Goal: Information Seeking & Learning: Learn about a topic

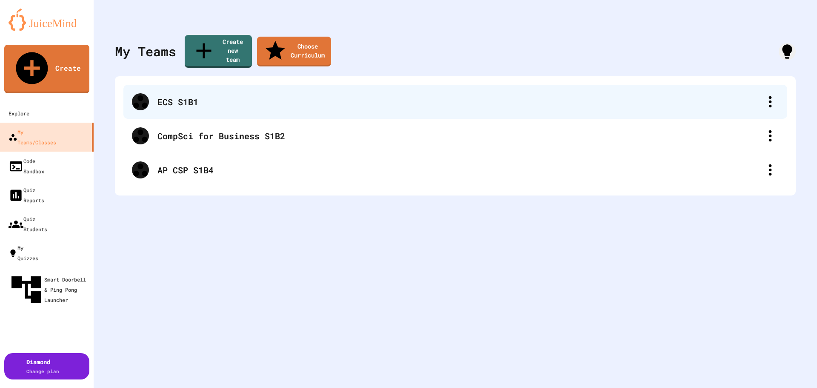
click at [170, 95] on div "ECS S1B1" at bounding box center [459, 101] width 604 height 13
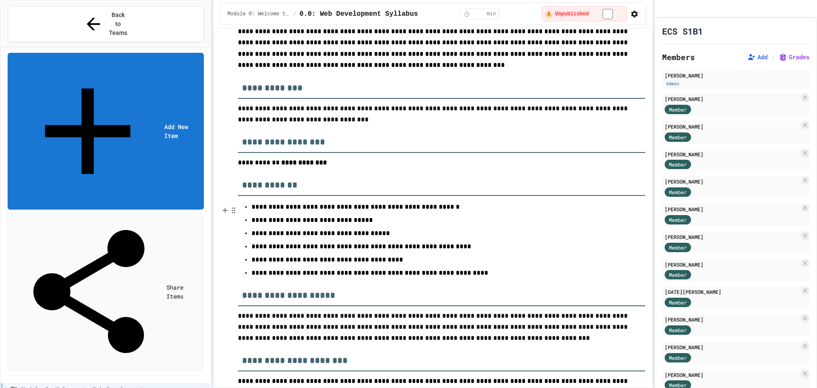
scroll to position [170, 0]
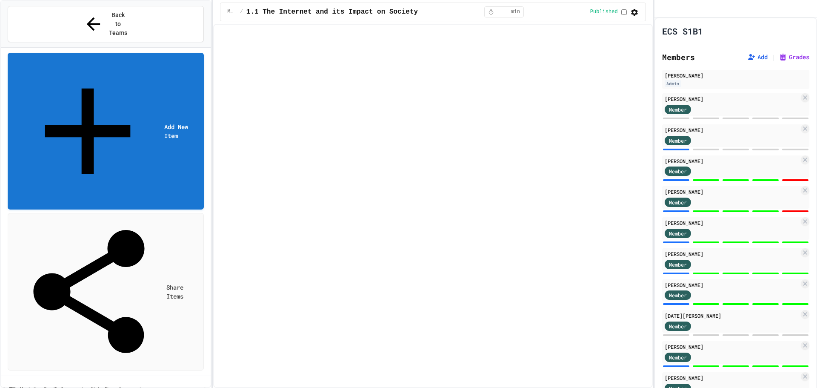
select select "***"
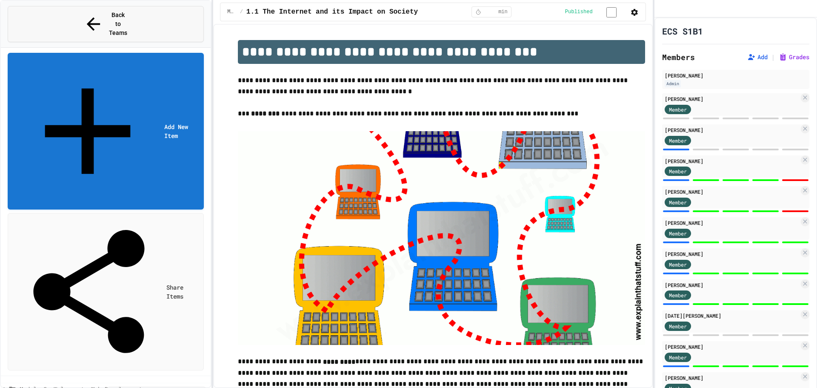
click at [87, 17] on icon at bounding box center [93, 23] width 13 height 13
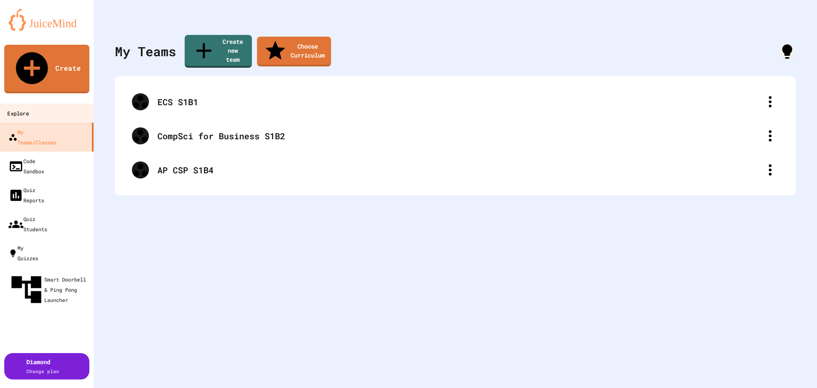
click at [29, 108] on div "Explore" at bounding box center [17, 113] width 21 height 11
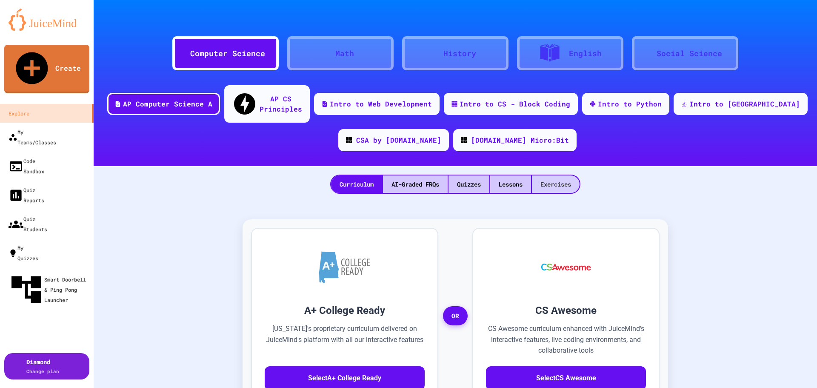
click at [555, 175] on div "Exercises" at bounding box center [556, 183] width 48 height 17
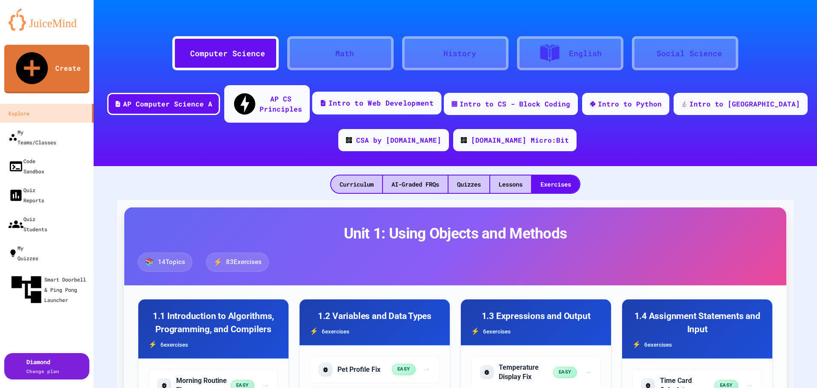
click at [401, 98] on div "Intro to Web Development" at bounding box center [381, 103] width 105 height 11
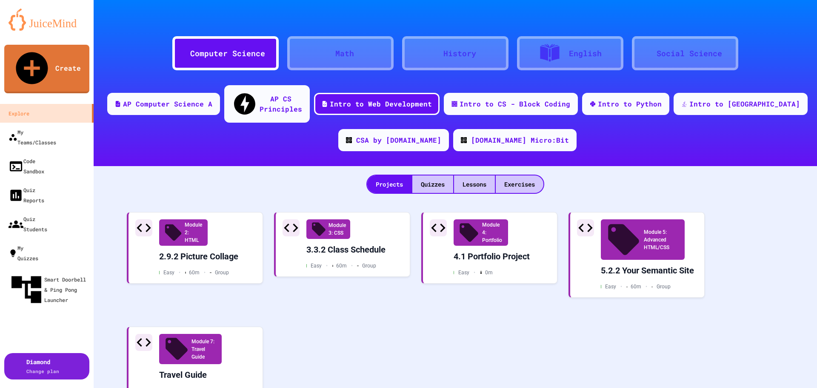
click at [327, 53] on icon at bounding box center [327, 53] width 0 height 0
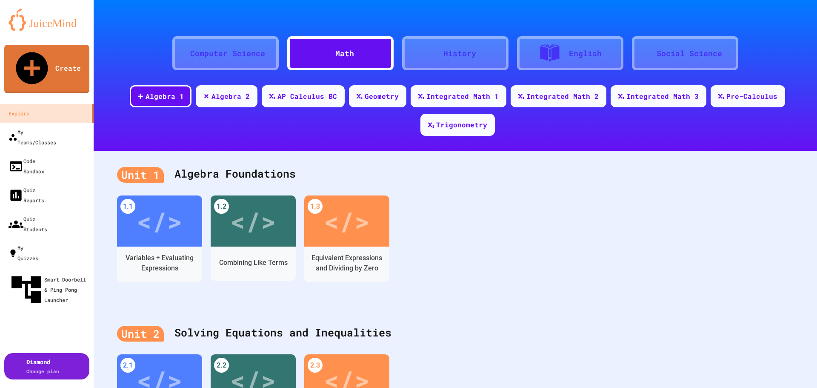
click at [435, 53] on icon at bounding box center [435, 53] width 0 height 0
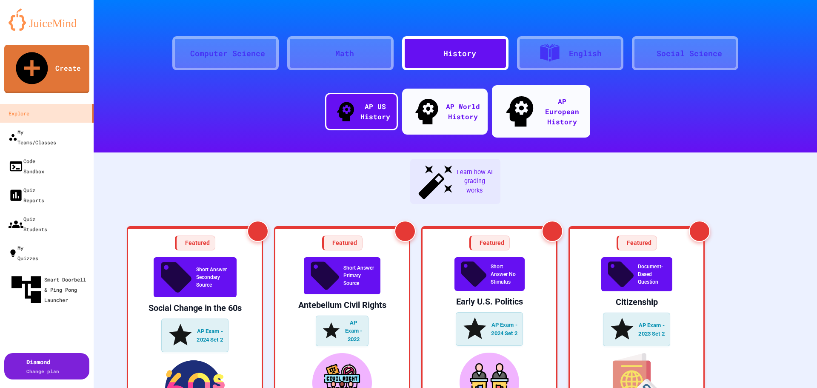
click at [572, 50] on div "English" at bounding box center [585, 53] width 33 height 11
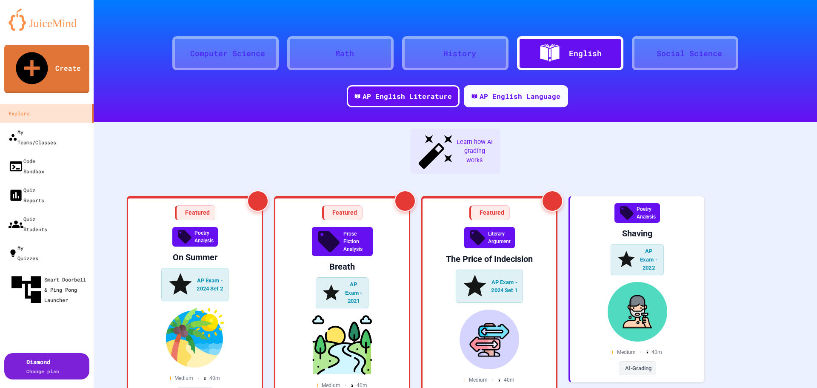
click at [671, 57] on div "Social Science" at bounding box center [690, 53] width 66 height 11
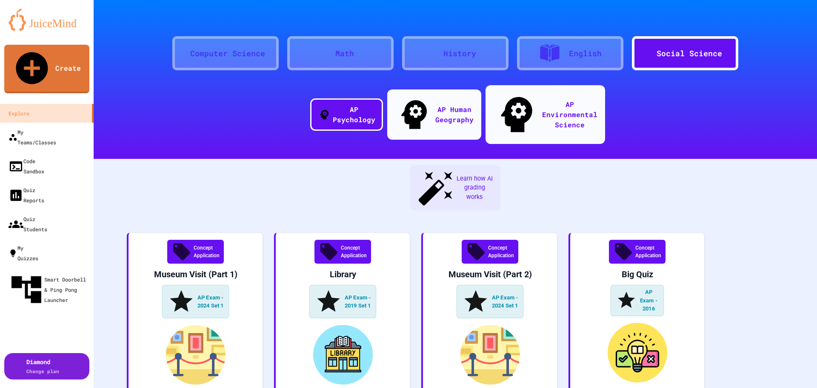
click at [229, 54] on div "Computer Science" at bounding box center [227, 53] width 75 height 11
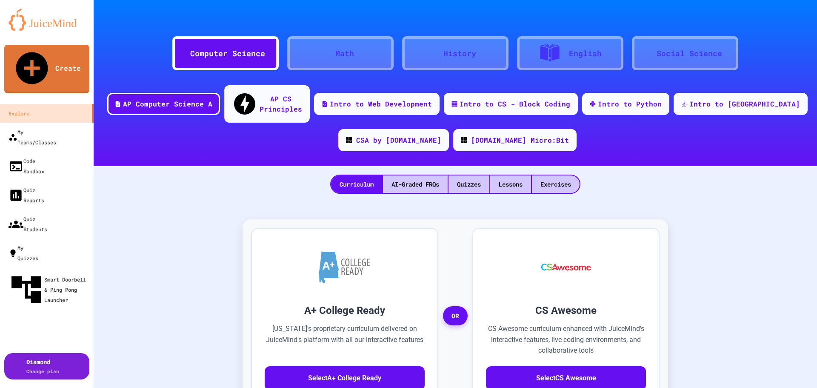
click at [351, 49] on div "Math" at bounding box center [344, 53] width 19 height 11
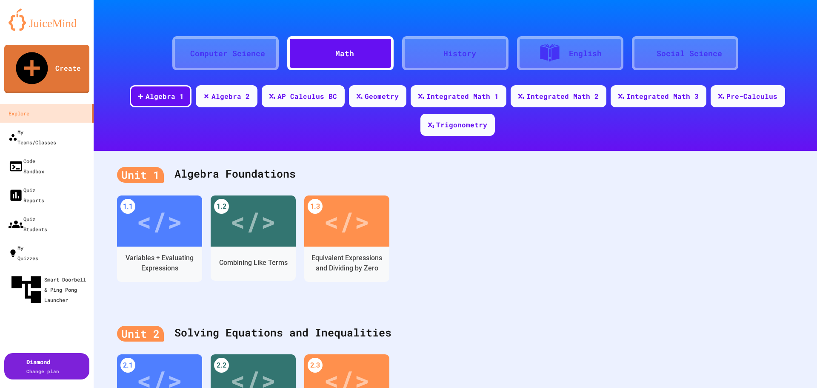
click at [224, 54] on div "Computer Science" at bounding box center [227, 53] width 75 height 11
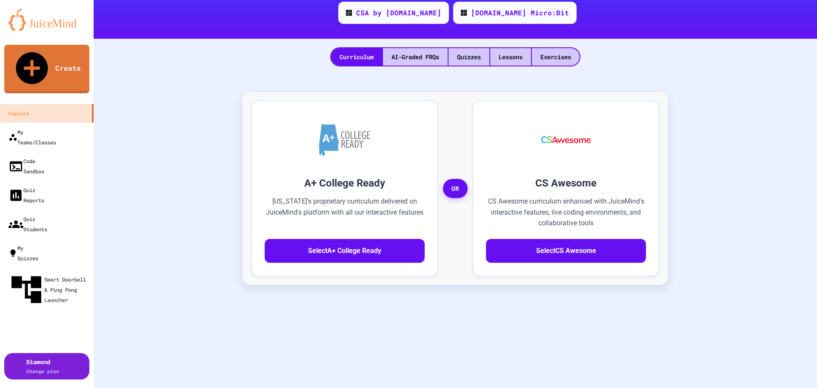
scroll to position [128, 0]
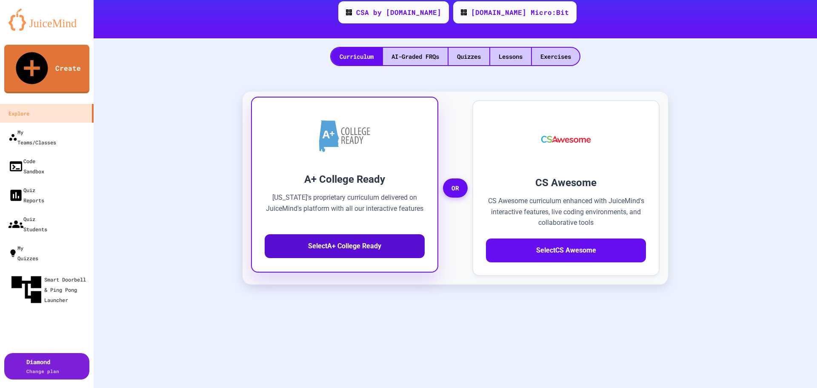
click at [371, 235] on button "Select A+ College Ready" at bounding box center [345, 246] width 160 height 24
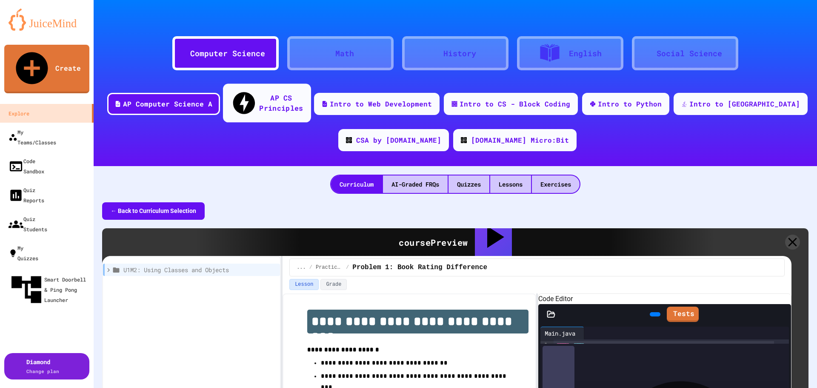
click at [303, 93] on div "AP CS Principles" at bounding box center [281, 102] width 44 height 21
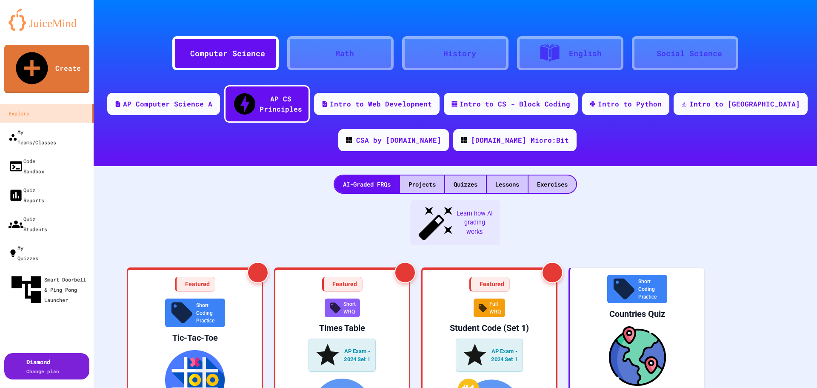
click at [49, 21] on img at bounding box center [47, 20] width 77 height 22
